Goal: Information Seeking & Learning: Learn about a topic

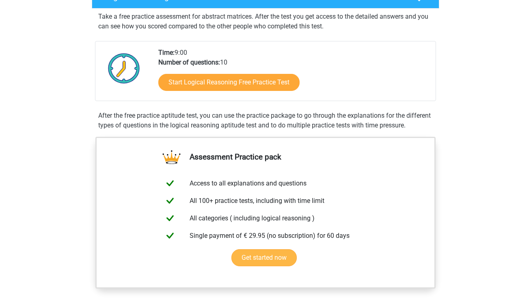
scroll to position [140, 0]
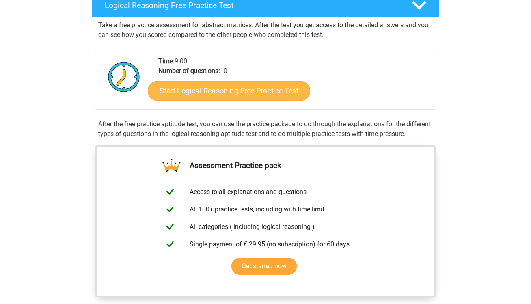
click at [232, 88] on link "Start Logical Reasoning Free Practice Test" at bounding box center [229, 90] width 162 height 19
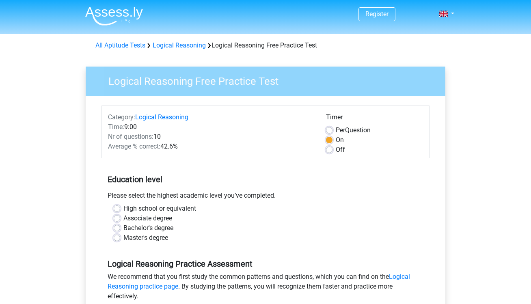
click at [152, 237] on label "Master's degree" at bounding box center [145, 238] width 45 height 10
click at [120, 237] on input "Master's degree" at bounding box center [117, 237] width 6 height 8
radio input "true"
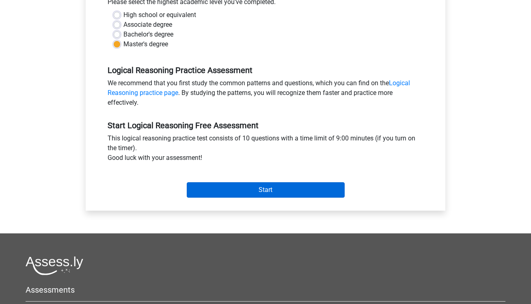
click at [213, 192] on input "Start" at bounding box center [266, 189] width 158 height 15
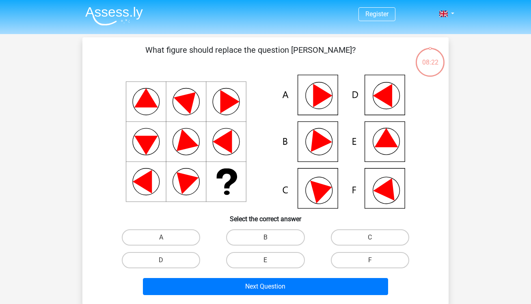
click at [385, 138] on icon at bounding box center [386, 137] width 24 height 19
click at [262, 255] on label "E" at bounding box center [265, 260] width 78 height 16
click at [265, 260] on input "E" at bounding box center [267, 262] width 5 height 5
radio input "true"
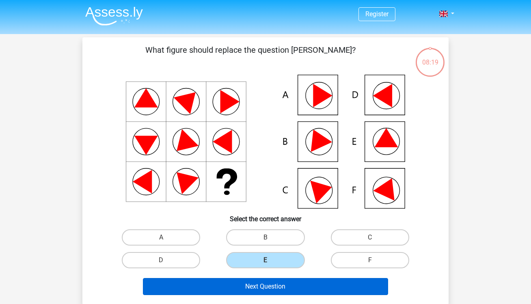
click at [251, 288] on button "Next Question" at bounding box center [265, 286] width 245 height 17
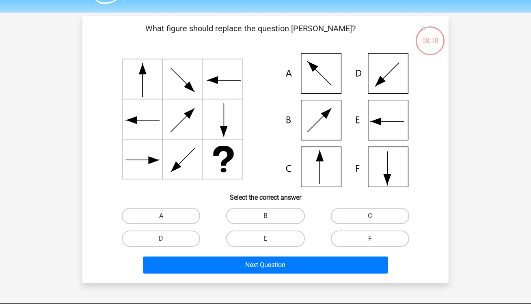
scroll to position [26, 0]
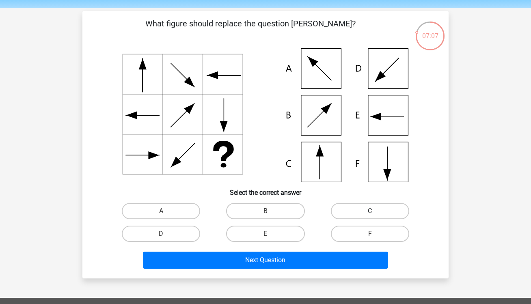
click at [385, 206] on label "C" at bounding box center [370, 211] width 78 height 16
click at [375, 211] on input "C" at bounding box center [372, 213] width 5 height 5
radio input "true"
click at [331, 251] on div "Next Question" at bounding box center [265, 258] width 340 height 27
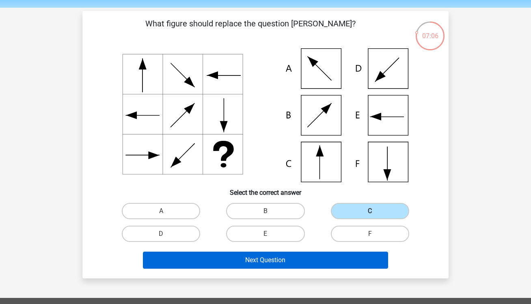
click at [329, 262] on button "Next Question" at bounding box center [265, 259] width 245 height 17
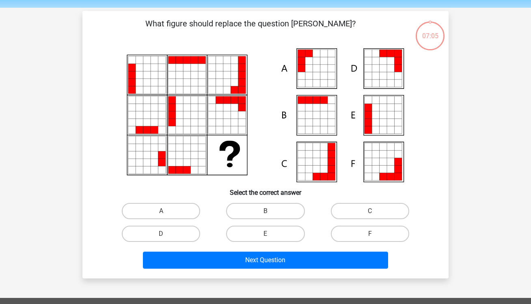
scroll to position [37, 0]
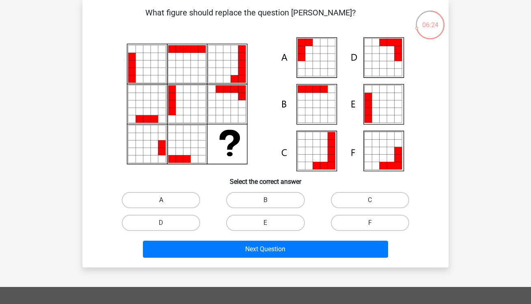
click at [185, 200] on label "A" at bounding box center [161, 200] width 78 height 16
click at [166, 200] on input "A" at bounding box center [163, 202] width 5 height 5
radio input "true"
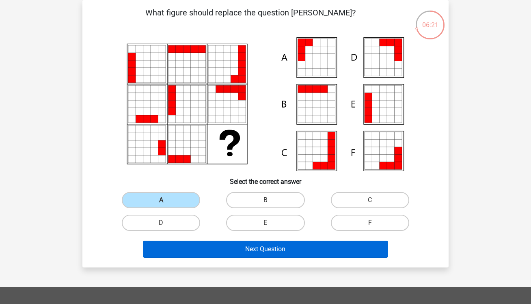
click at [196, 250] on button "Next Question" at bounding box center [265, 249] width 245 height 17
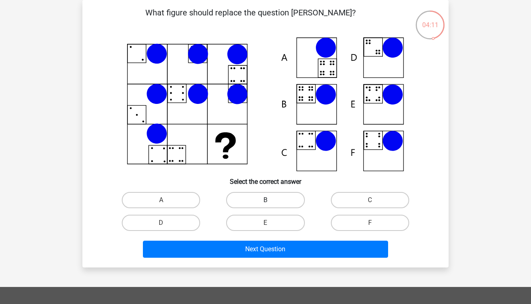
click at [284, 198] on label "B" at bounding box center [265, 200] width 78 height 16
click at [271, 200] on input "B" at bounding box center [267, 202] width 5 height 5
radio input "true"
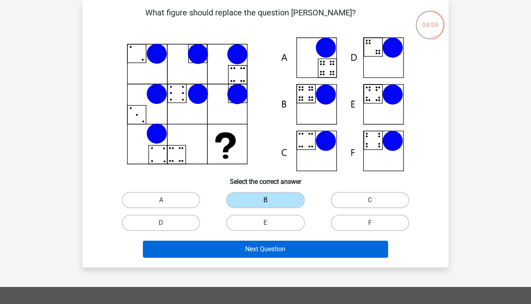
click at [262, 250] on button "Next Question" at bounding box center [265, 249] width 245 height 17
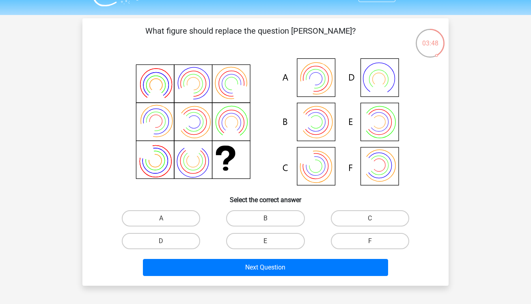
scroll to position [19, 0]
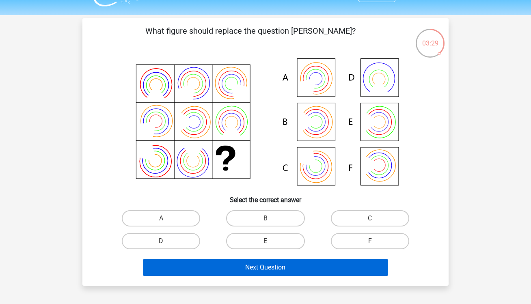
click at [250, 262] on button "Next Question" at bounding box center [265, 267] width 245 height 17
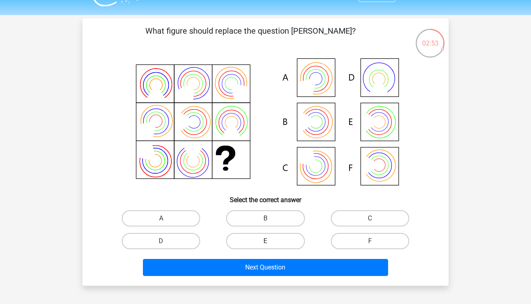
click at [255, 241] on label "E" at bounding box center [265, 241] width 78 height 16
click at [265, 241] on input "E" at bounding box center [267, 243] width 5 height 5
radio input "true"
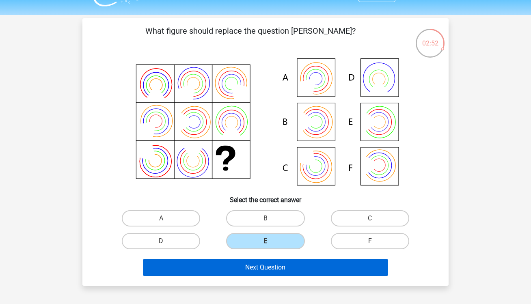
click at [247, 264] on button "Next Question" at bounding box center [265, 267] width 245 height 17
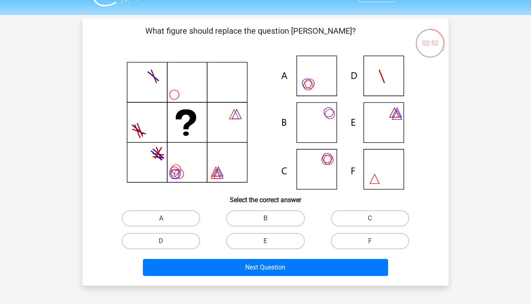
scroll to position [37, 0]
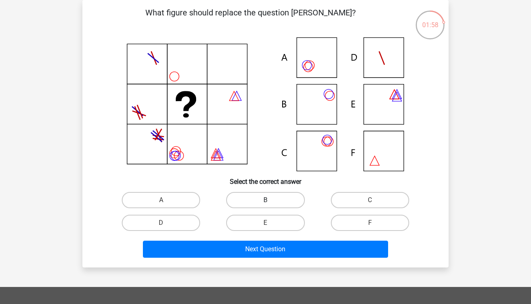
click at [274, 200] on label "B" at bounding box center [265, 200] width 78 height 16
click at [271, 200] on input "B" at bounding box center [267, 202] width 5 height 5
radio input "true"
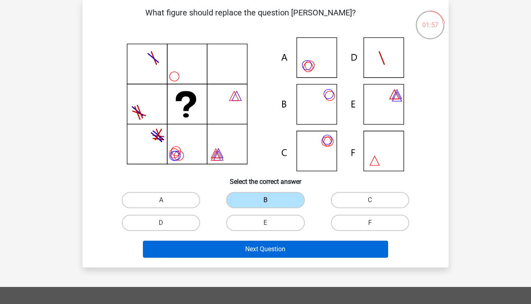
click at [260, 248] on button "Next Question" at bounding box center [265, 249] width 245 height 17
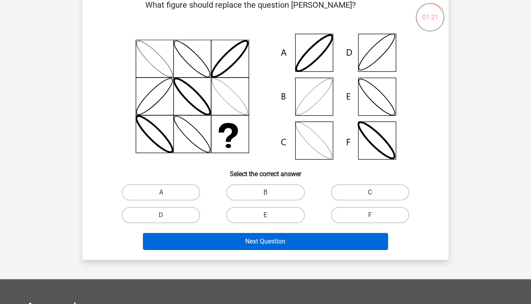
scroll to position [45, 0]
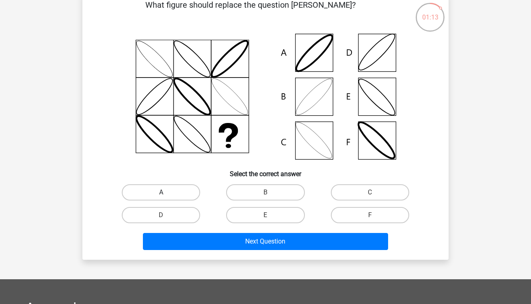
click at [177, 193] on label "A" at bounding box center [161, 192] width 78 height 16
click at [166, 193] on input "A" at bounding box center [163, 194] width 5 height 5
radio input "true"
click at [186, 250] on div "Next Question" at bounding box center [265, 243] width 313 height 20
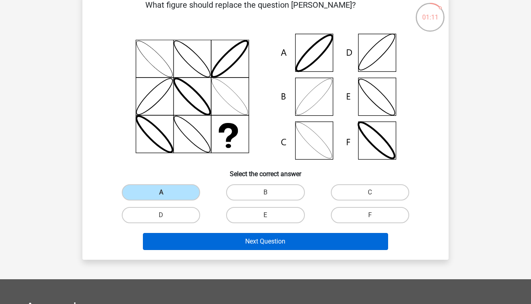
click at [181, 245] on button "Next Question" at bounding box center [265, 241] width 245 height 17
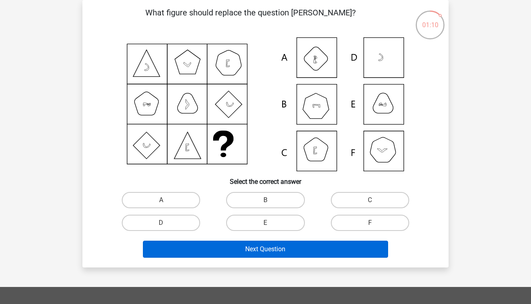
scroll to position [24, 0]
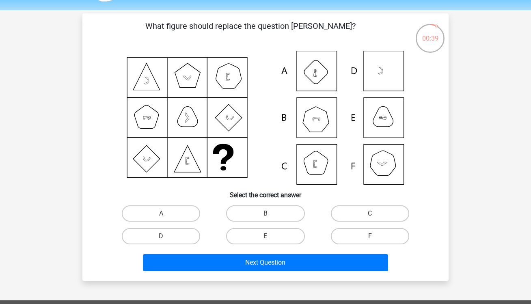
click at [318, 118] on icon at bounding box center [265, 118] width 327 height 134
click at [272, 210] on label "B" at bounding box center [265, 213] width 78 height 16
click at [271, 213] on input "B" at bounding box center [267, 215] width 5 height 5
radio input "true"
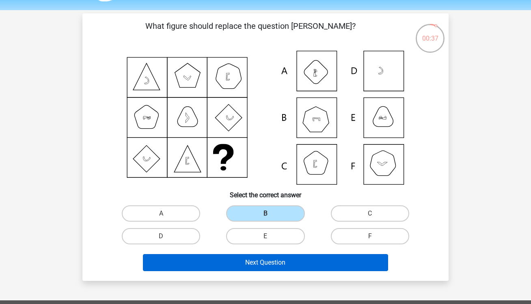
click at [256, 261] on button "Next Question" at bounding box center [265, 262] width 245 height 17
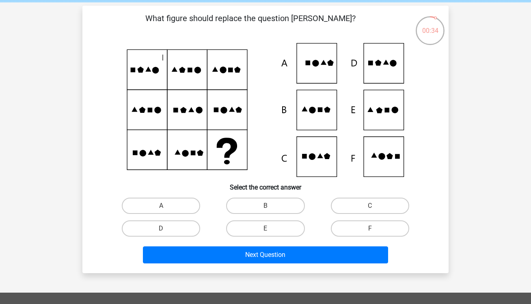
scroll to position [32, 0]
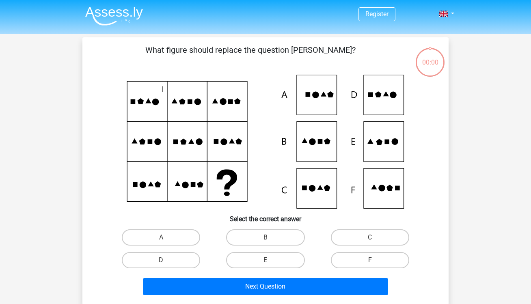
scroll to position [32, 0]
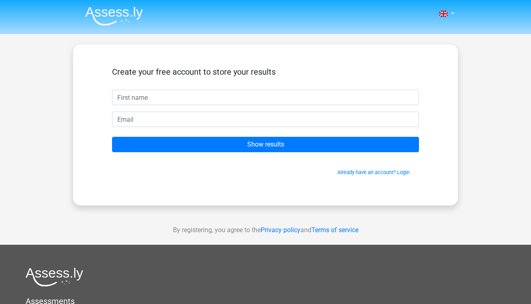
scroll to position [32, 0]
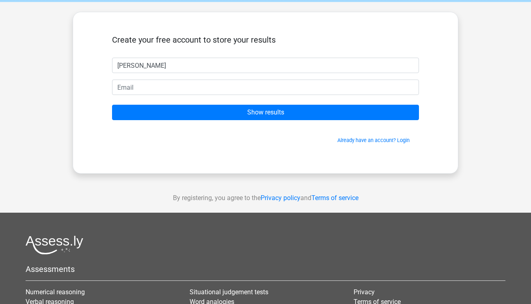
type input "Anna"
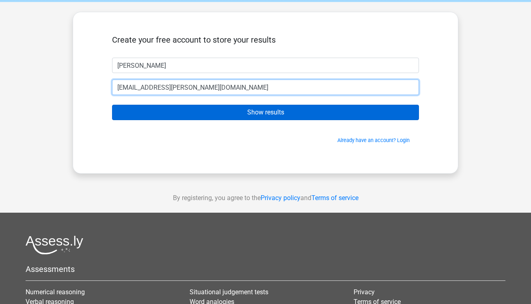
type input "andronova.anna.v@gmail.com"
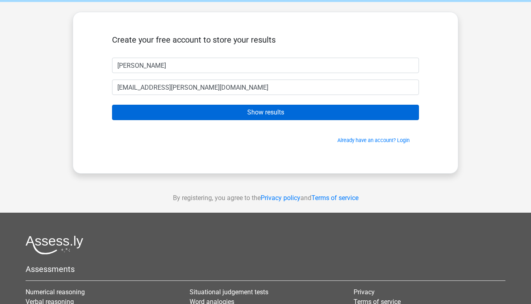
click at [197, 108] on input "Show results" at bounding box center [265, 112] width 307 height 15
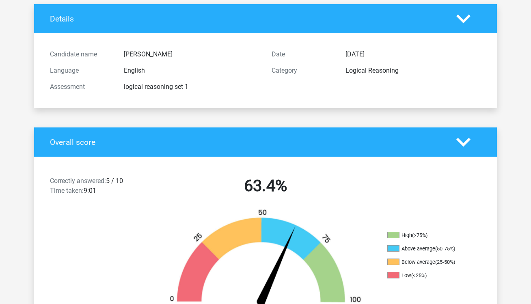
scroll to position [141, 0]
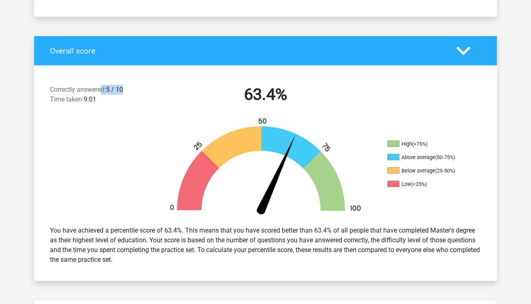
drag, startPoint x: 127, startPoint y: 88, endPoint x: 101, endPoint y: 88, distance: 26.4
click at [101, 88] on div "Correctly answered: 5 / 10 Time taken: 9:01" at bounding box center [99, 96] width 111 height 23
click at [101, 88] on span "Correctly answered:" at bounding box center [78, 90] width 56 height 8
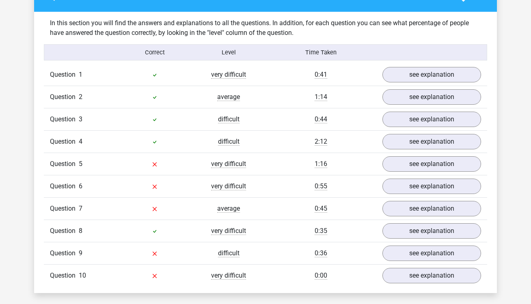
scroll to position [642, 0]
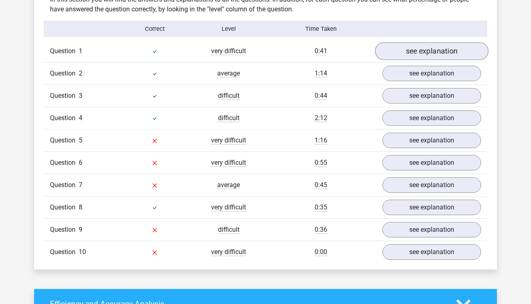
click at [412, 54] on link "see explanation" at bounding box center [431, 51] width 113 height 18
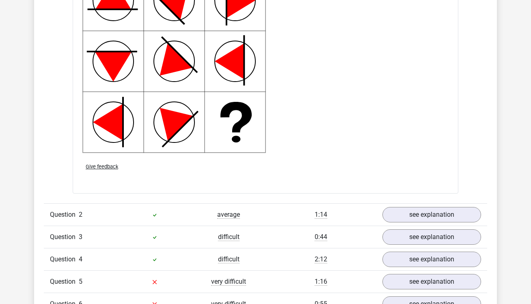
scroll to position [1060, 0]
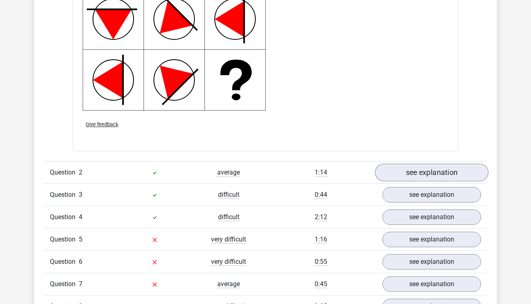
click at [401, 170] on link "see explanation" at bounding box center [431, 173] width 113 height 18
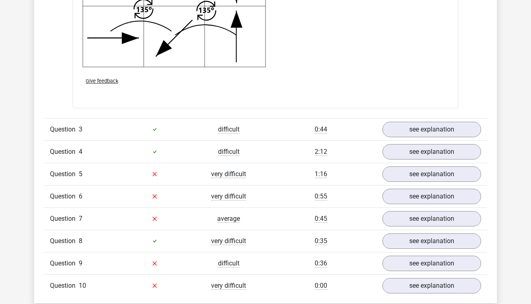
scroll to position [1677, 0]
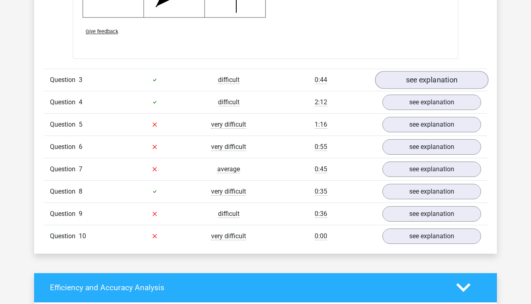
click at [398, 77] on link "see explanation" at bounding box center [431, 80] width 113 height 18
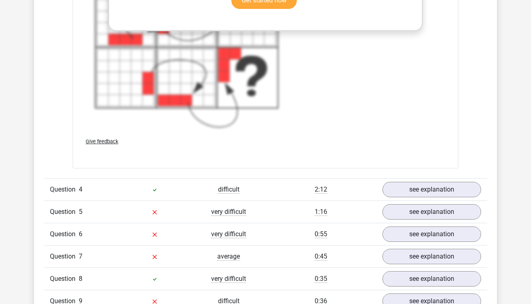
scroll to position [2158, 0]
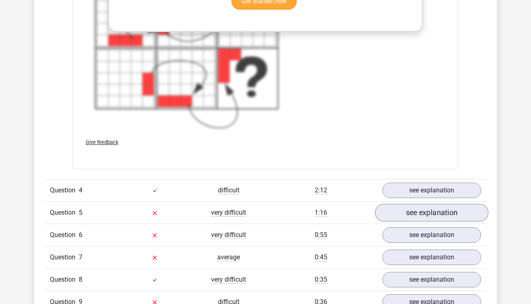
click at [395, 210] on link "see explanation" at bounding box center [431, 213] width 113 height 18
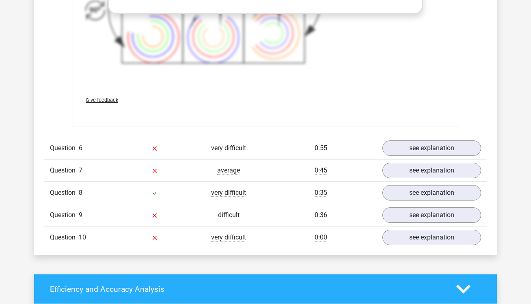
scroll to position [2790, 0]
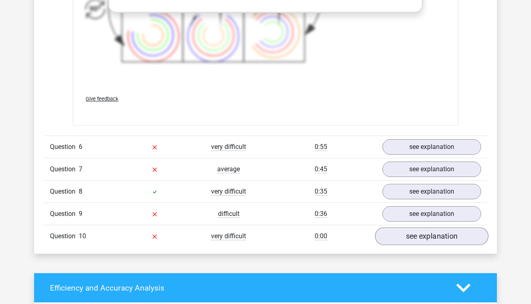
click at [438, 235] on link "see explanation" at bounding box center [431, 236] width 113 height 18
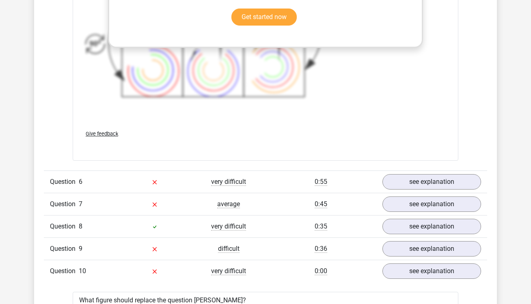
scroll to position [2571, 0]
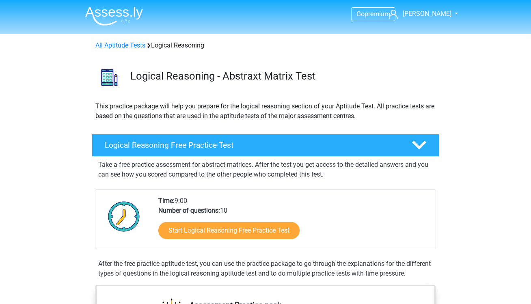
scroll to position [140, 0]
